Goal: Task Accomplishment & Management: Manage account settings

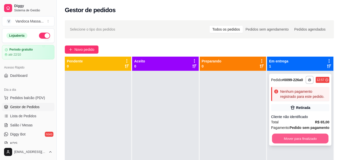
click at [300, 138] on button "Mover para finalizado" at bounding box center [300, 139] width 56 height 10
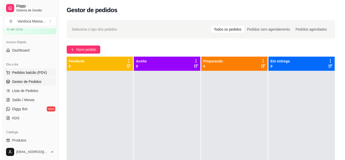
scroll to position [51, 0]
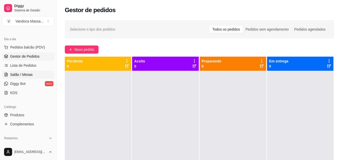
click at [29, 77] on link "Salão / Mesas" at bounding box center [28, 75] width 52 height 8
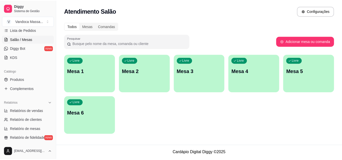
scroll to position [101, 0]
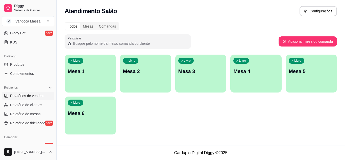
click at [32, 98] on span "Relatórios de vendas" at bounding box center [26, 95] width 33 height 5
select select "ALL"
select select "0"
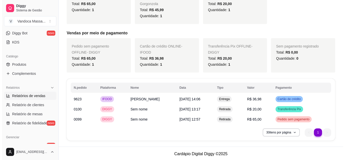
scroll to position [127, 0]
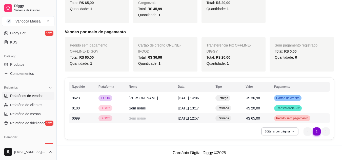
click at [218, 118] on span "Retirada" at bounding box center [222, 118] width 13 height 4
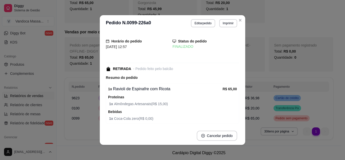
scroll to position [36, 0]
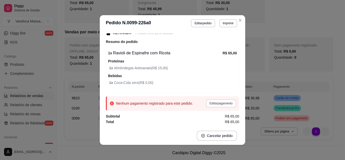
click at [213, 102] on button "Editar pagamento" at bounding box center [221, 103] width 30 height 8
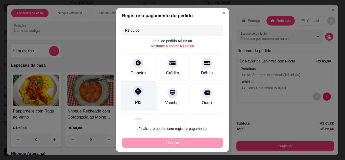
click at [143, 98] on div "Pix" at bounding box center [139, 96] width 36 height 30
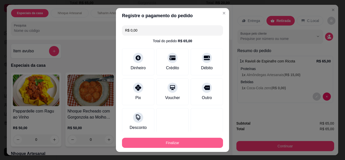
click at [193, 139] on button "Finalizar" at bounding box center [172, 143] width 101 height 10
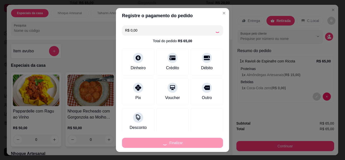
type input "-R$ 65,00"
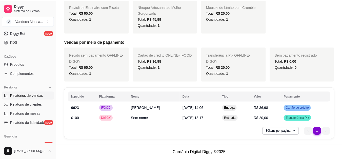
scroll to position [117, 0]
